Goal: Download file/media

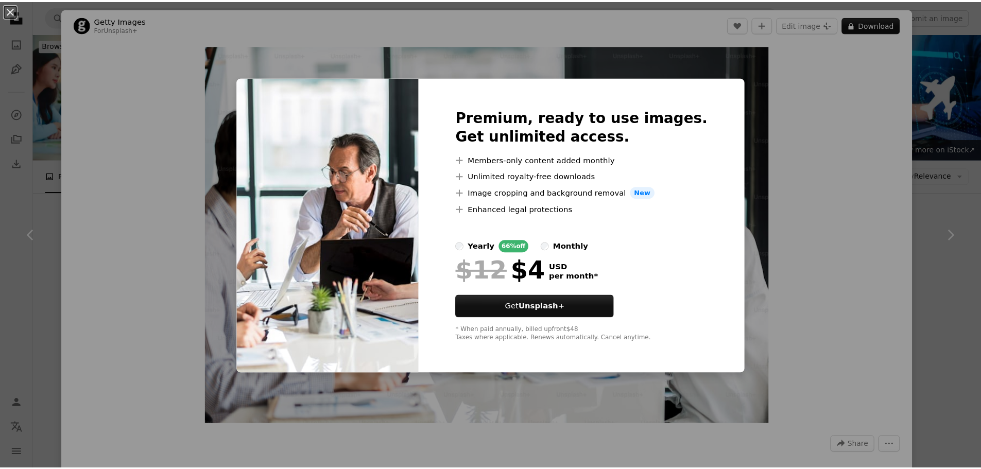
scroll to position [773, 0]
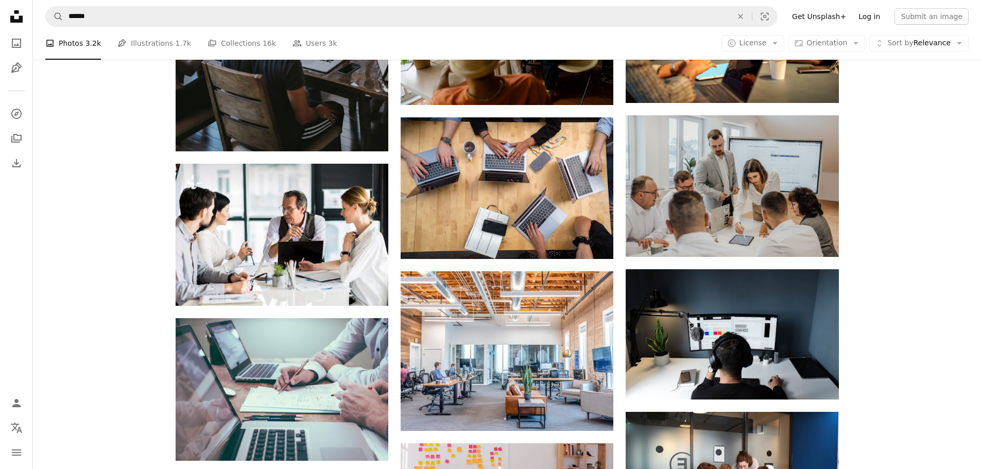
click at [882, 19] on link "Log in" at bounding box center [869, 16] width 34 height 16
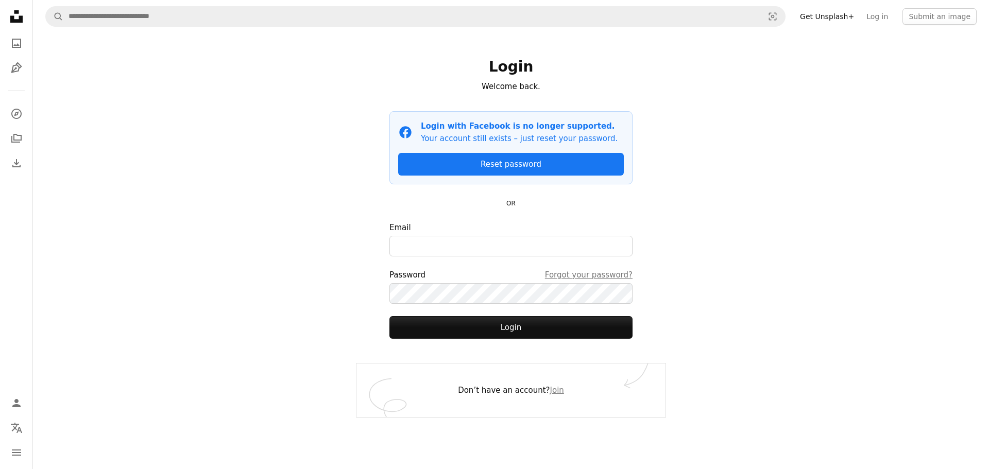
type input "**********"
click at [457, 328] on button "Login" at bounding box center [510, 327] width 243 height 23
